Goal: Task Accomplishment & Management: Complete application form

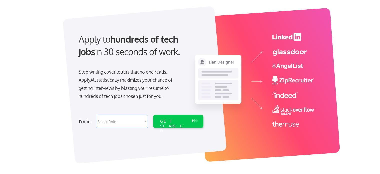
scroll to position [25, 0]
click at [144, 123] on select "Select Role Software Engineering Product Management Customer Success Sales UI/U…" at bounding box center [122, 121] width 52 height 13
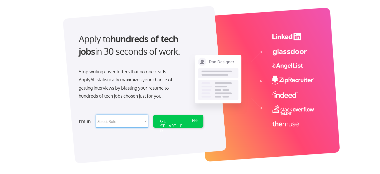
select select ""sales0""
click at [96, 115] on select "Select Role Software Engineering Product Management Customer Success Sales UI/U…" at bounding box center [122, 121] width 52 height 13
select select ""sales0""
